Goal: Information Seeking & Learning: Learn about a topic

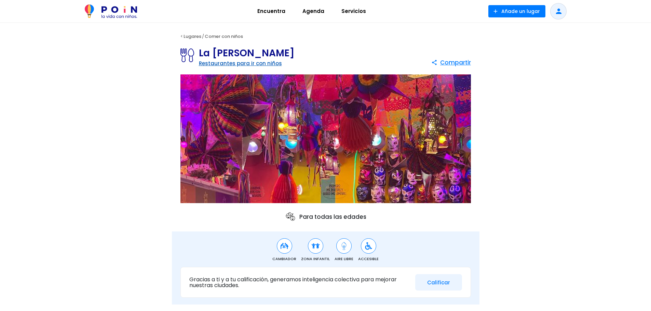
click at [245, 64] on link "Restaurantes para ir con niños" at bounding box center [240, 63] width 83 height 7
